Goal: Check status: Check status

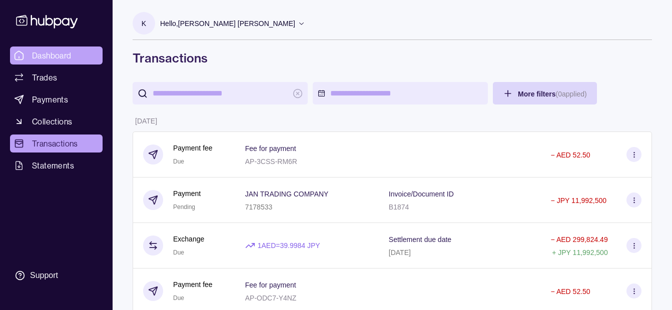
click at [79, 53] on link "Dashboard" at bounding box center [56, 56] width 93 height 18
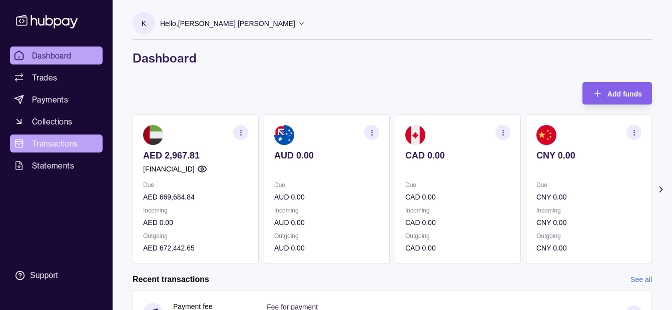
click at [64, 144] on span "Transactions" at bounding box center [55, 144] width 46 height 12
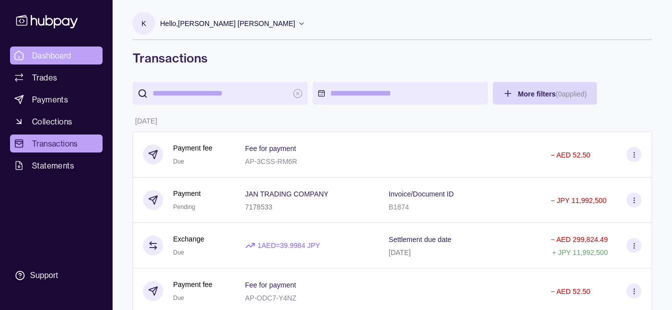
click at [66, 51] on span "Dashboard" at bounding box center [52, 56] width 40 height 12
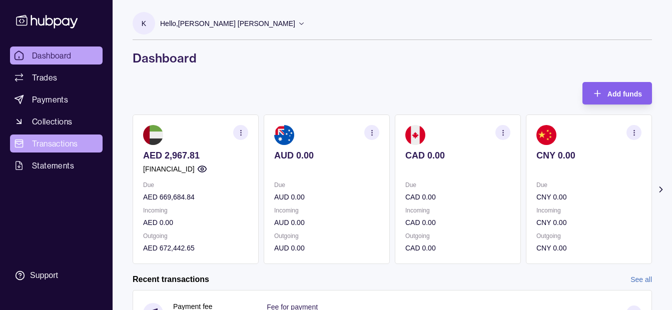
click at [53, 147] on span "Transactions" at bounding box center [55, 144] width 46 height 12
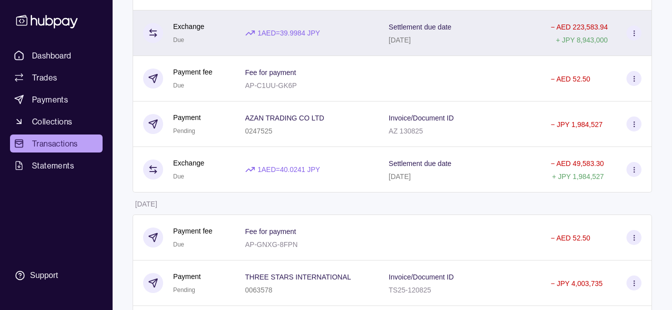
scroll to position [350, 0]
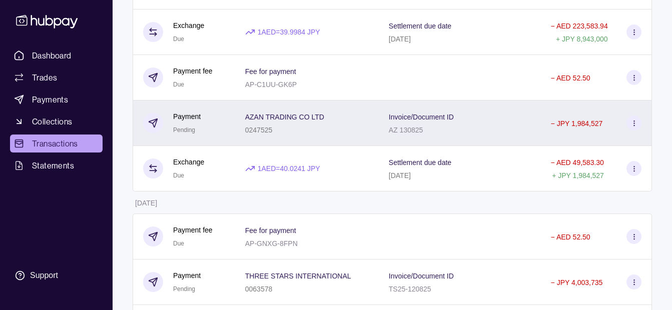
click at [356, 128] on div "AZAN TRADING CO LTD 0247525" at bounding box center [307, 123] width 124 height 25
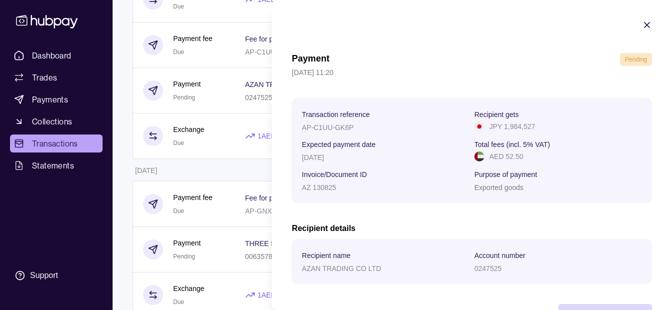
scroll to position [400, 0]
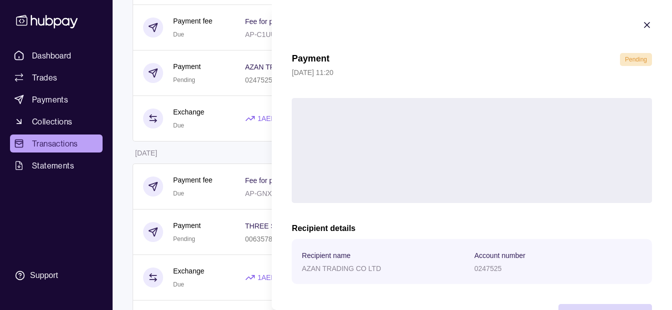
click at [240, 190] on html "Dashboard Trades Payments Collections Transactions Statements Support K Hello, …" at bounding box center [336, 153] width 672 height 1107
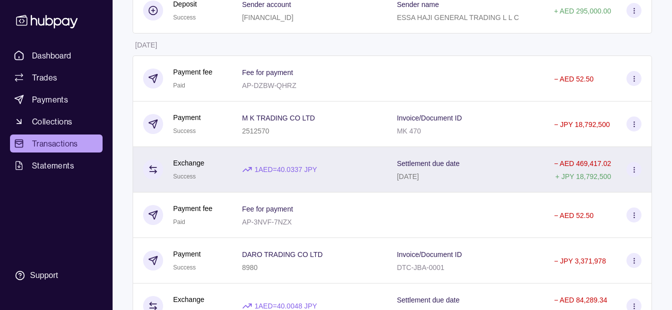
scroll to position [850, 0]
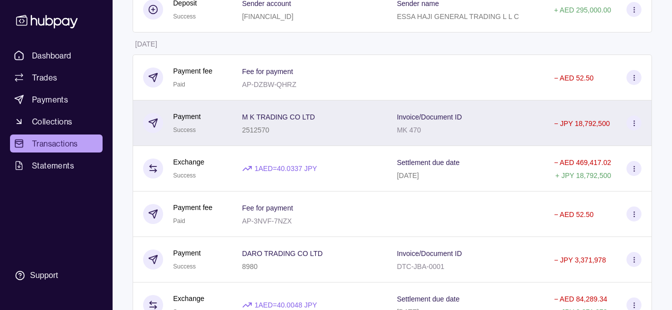
click at [323, 120] on div "M K TRADING CO LTD 2512570" at bounding box center [309, 123] width 135 height 25
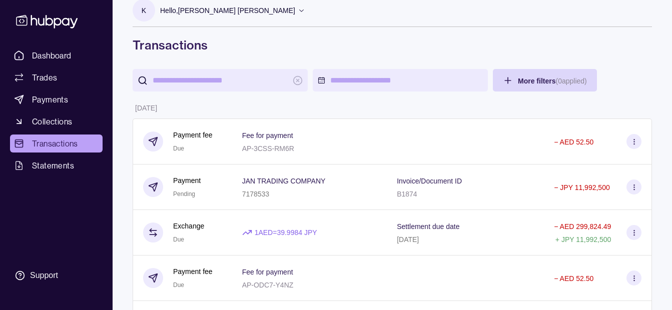
scroll to position [0, 0]
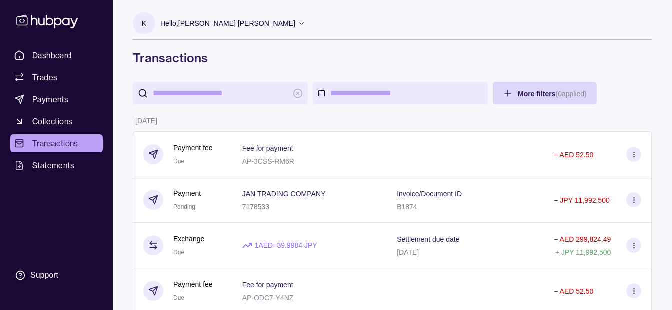
click at [224, 12] on div "K Hello, [PERSON_NAME] [PERSON_NAME] [PERSON_NAME] GENERAL TRADING LLC Change a…" at bounding box center [392, 33] width 519 height 66
click at [221, 21] on p "Hello, [PERSON_NAME] [PERSON_NAME]" at bounding box center [227, 23] width 135 height 11
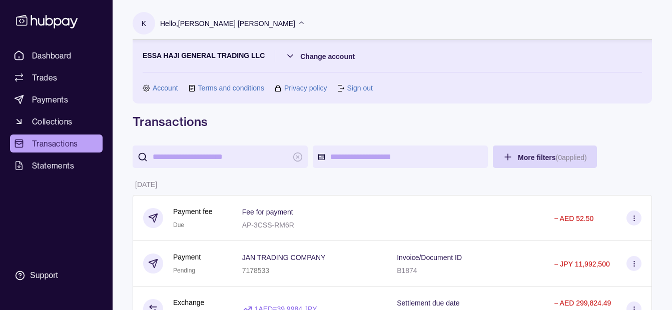
click at [221, 21] on p "Hello, [PERSON_NAME] [PERSON_NAME]" at bounding box center [227, 23] width 135 height 11
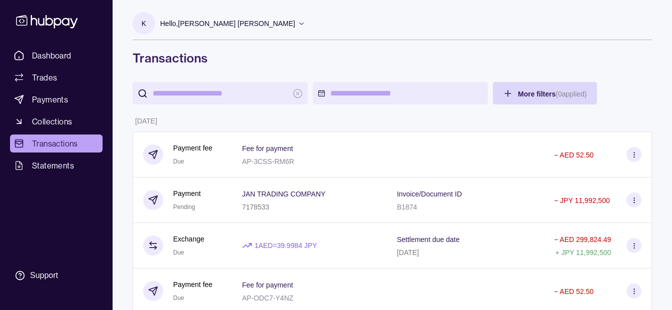
click at [251, 25] on p "Hello, [PERSON_NAME] [PERSON_NAME]" at bounding box center [227, 23] width 135 height 11
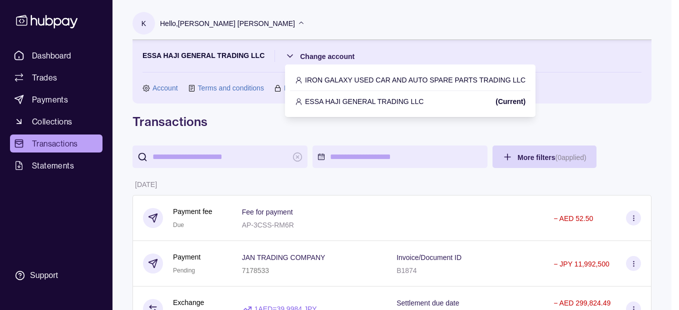
click at [327, 80] on p "IRON GALAXY USED CAR AND AUTO SPARE PARTS TRADING LLC" at bounding box center [415, 80] width 221 height 11
